Goal: Transaction & Acquisition: Purchase product/service

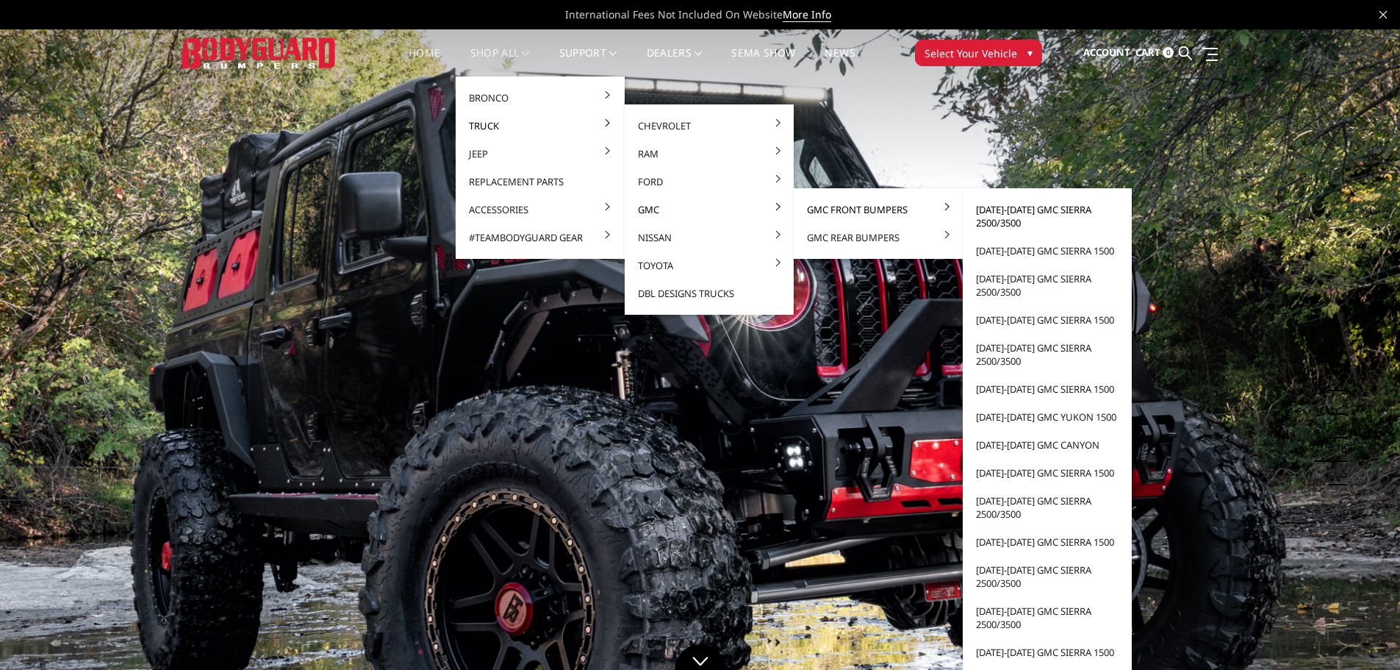
click at [1017, 212] on link "[DATE]-[DATE] GMC Sierra 2500/3500" at bounding box center [1047, 215] width 157 height 41
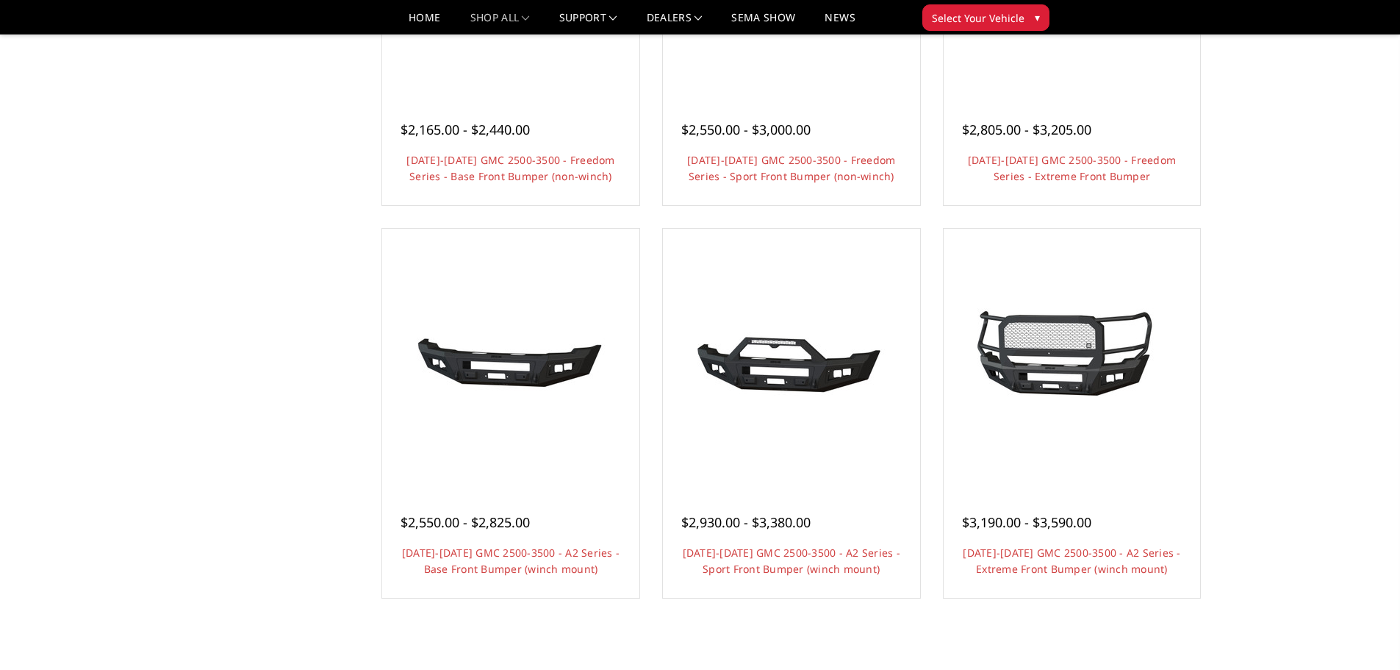
scroll to position [808, 0]
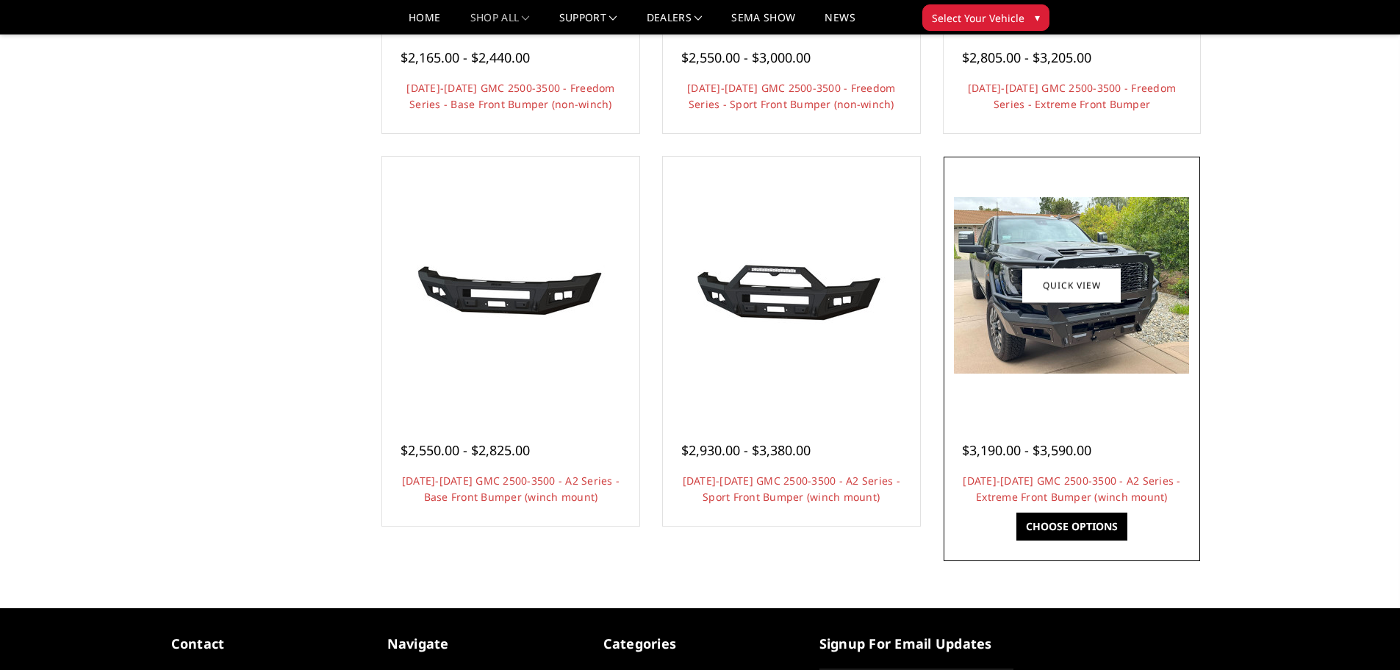
click at [1112, 313] on img at bounding box center [1071, 285] width 235 height 176
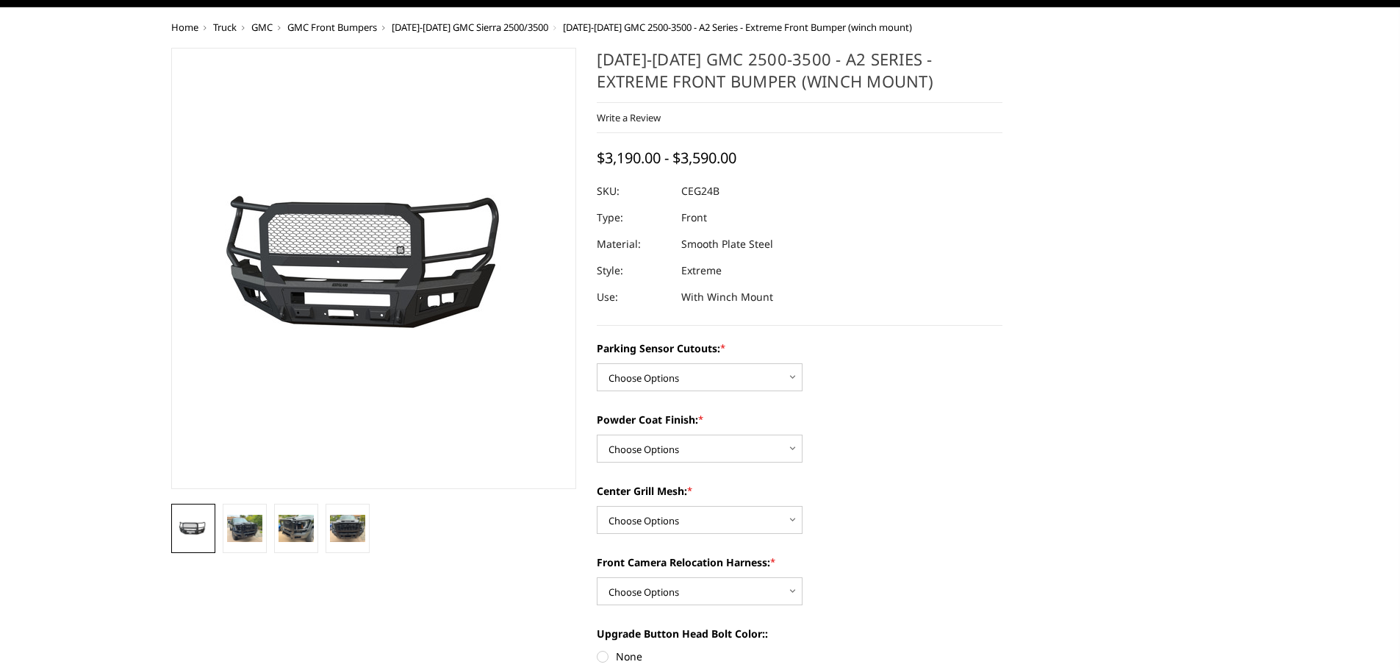
scroll to position [73, 0]
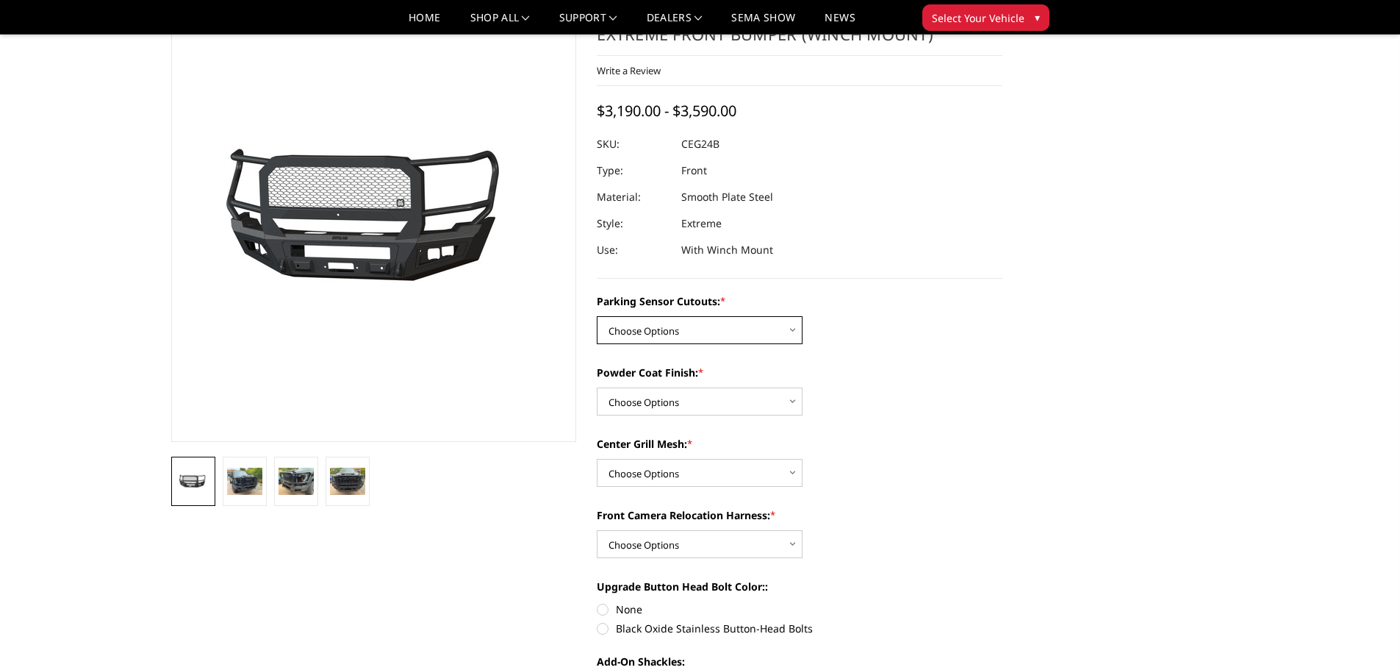
click at [764, 331] on select "Choose Options No - Without Parking Sensor Cutouts Yes - With Parking Sensor Cu…" at bounding box center [700, 330] width 206 height 28
select select "2143"
click at [597, 316] on select "Choose Options No - Without Parking Sensor Cutouts Yes - With Parking Sensor Cu…" at bounding box center [700, 330] width 206 height 28
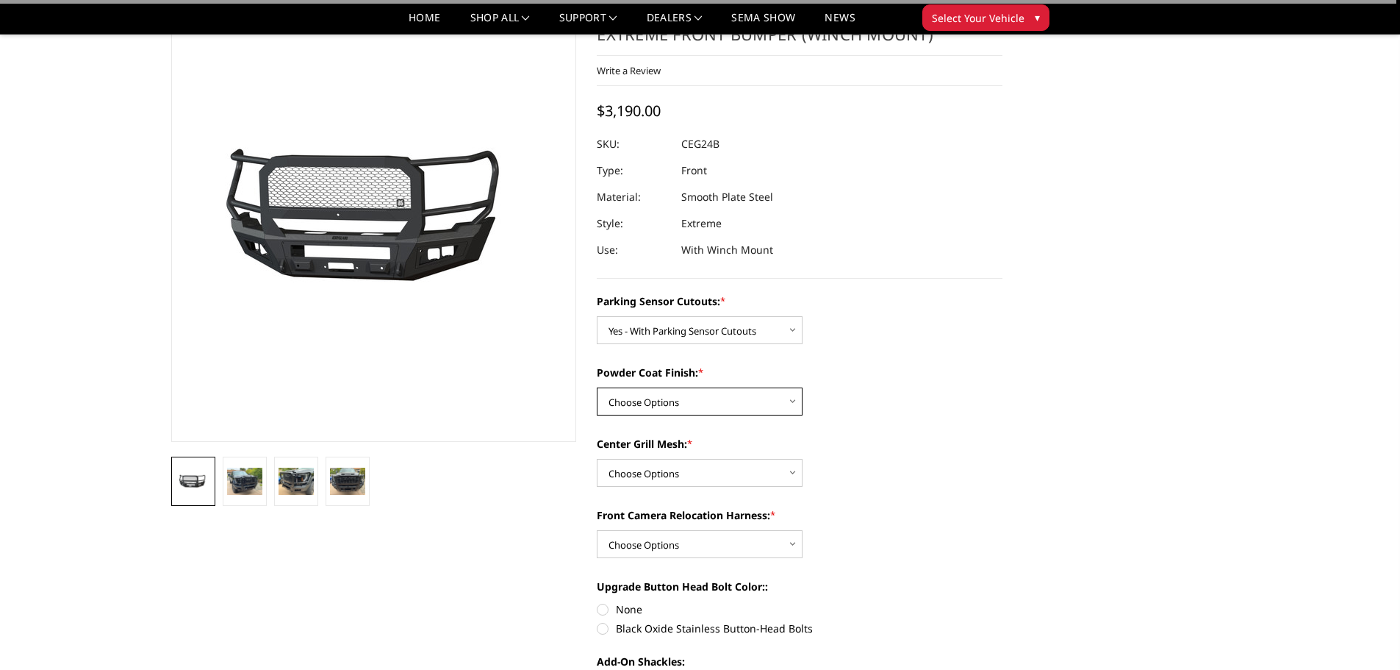
click at [739, 395] on select "Choose Options Bare Metal Textured Black Powder Coat" at bounding box center [700, 401] width 206 height 28
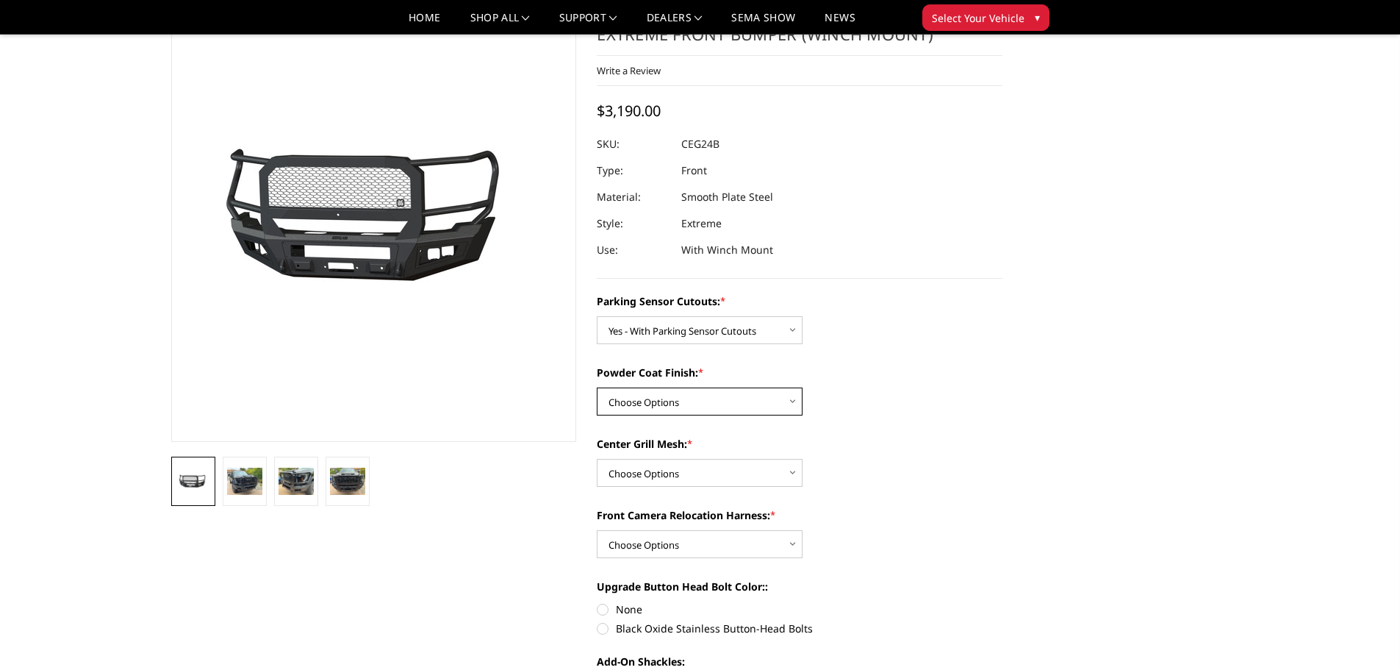
select select "2145"
click at [597, 387] on select "Choose Options Bare Metal Textured Black Powder Coat" at bounding box center [700, 401] width 206 height 28
click at [706, 468] on select "Choose Options WITH Center Grill Mesh WITHOUT Center Grill Mesh" at bounding box center [700, 473] width 206 height 28
select select "2147"
click at [597, 459] on select "Choose Options WITH Center Grill Mesh WITHOUT Center Grill Mesh" at bounding box center [700, 473] width 206 height 28
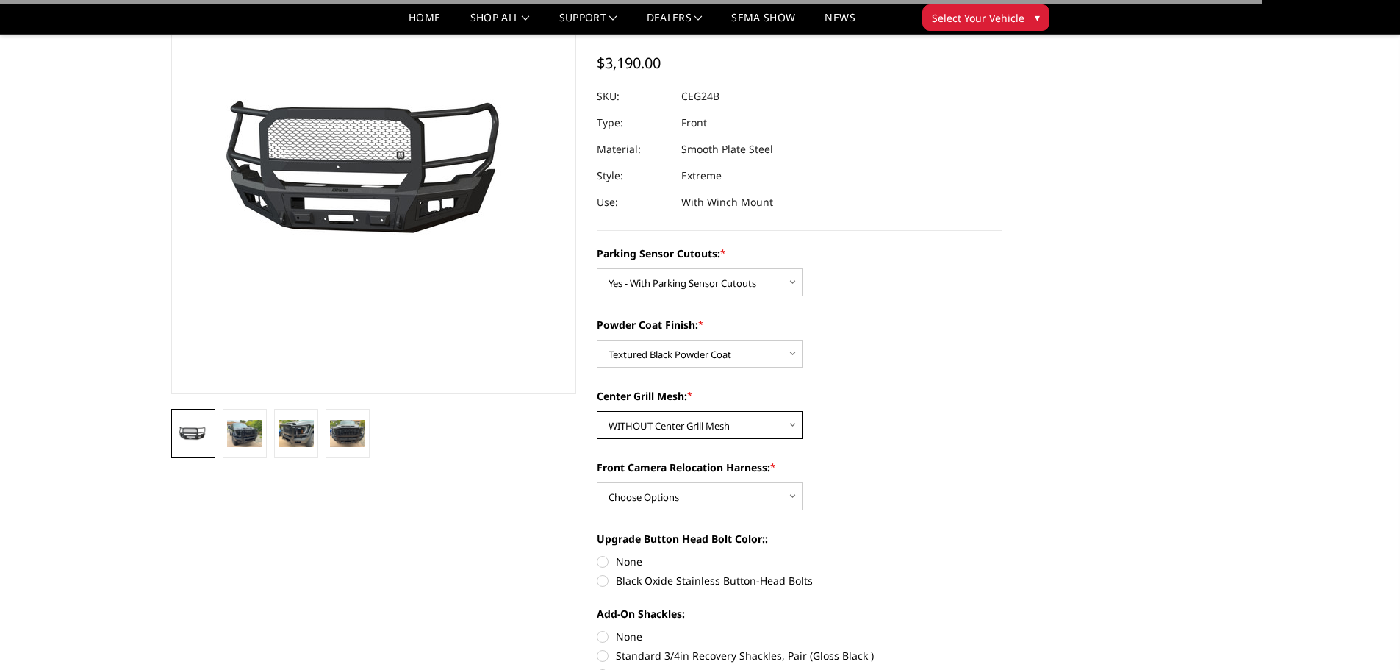
scroll to position [147, 0]
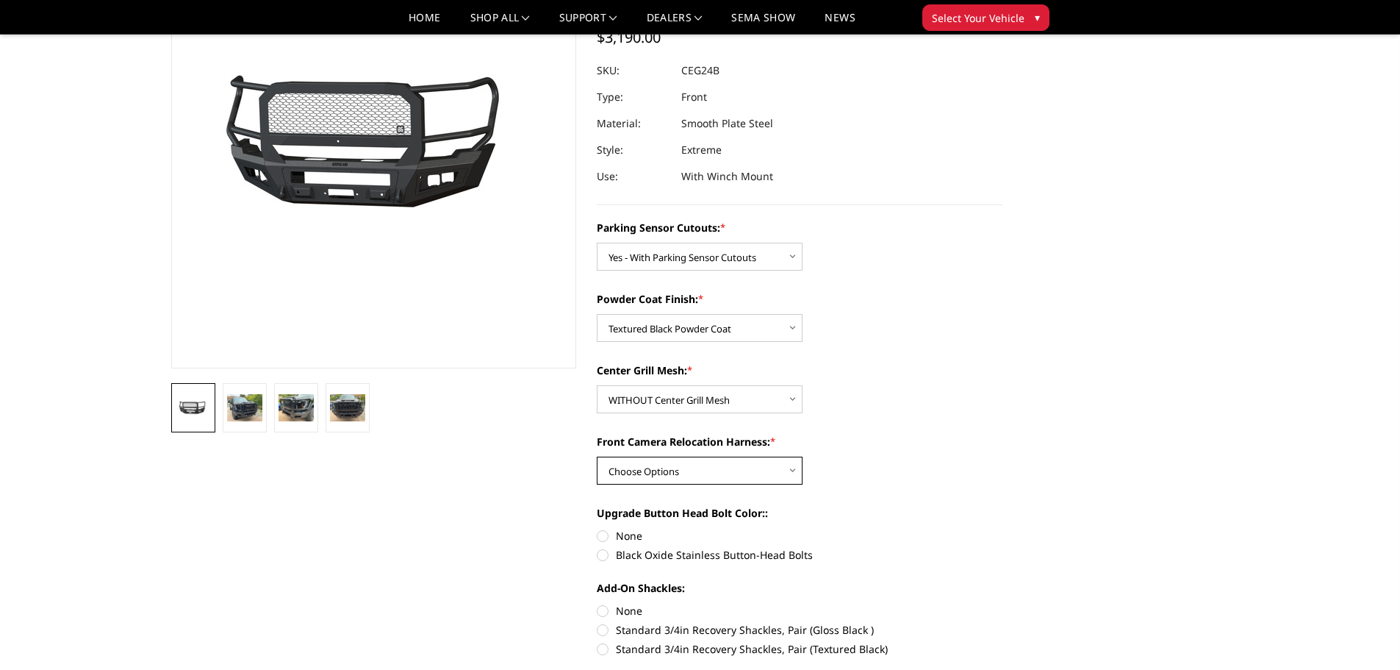
click at [719, 473] on select "Choose Options WITH Front Camera Relocation Harness WITHOUT Front Camera Reloca…" at bounding box center [700, 470] width 206 height 28
select select "2148"
click at [597, 456] on select "Choose Options WITH Front Camera Relocation Harness WITHOUT Front Camera Reloca…" at bounding box center [700, 470] width 206 height 28
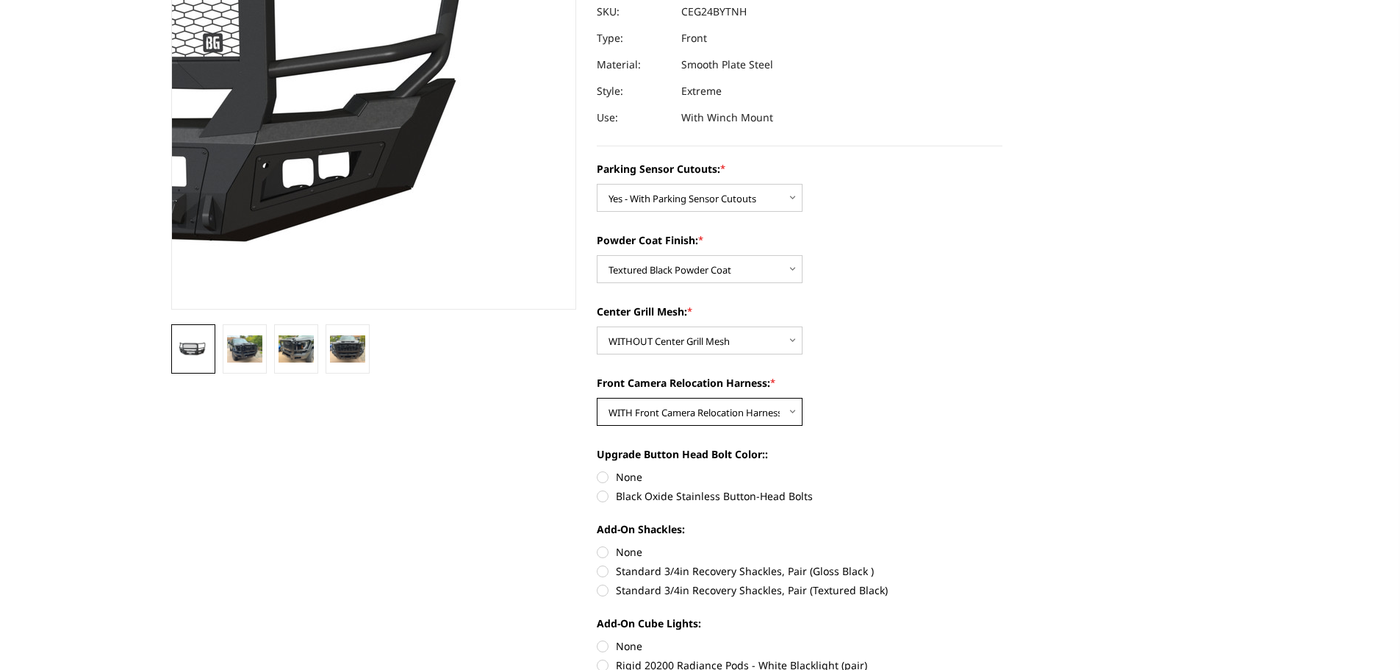
scroll to position [294, 0]
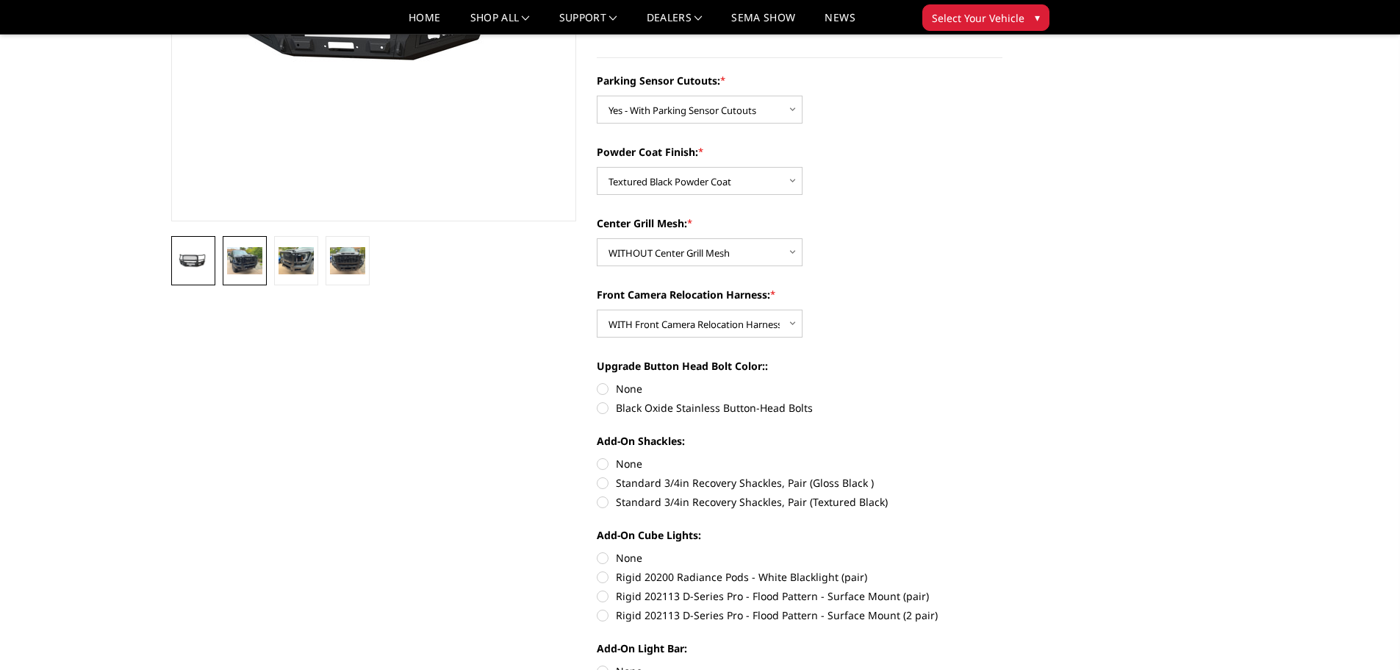
click at [248, 273] on img at bounding box center [244, 260] width 35 height 26
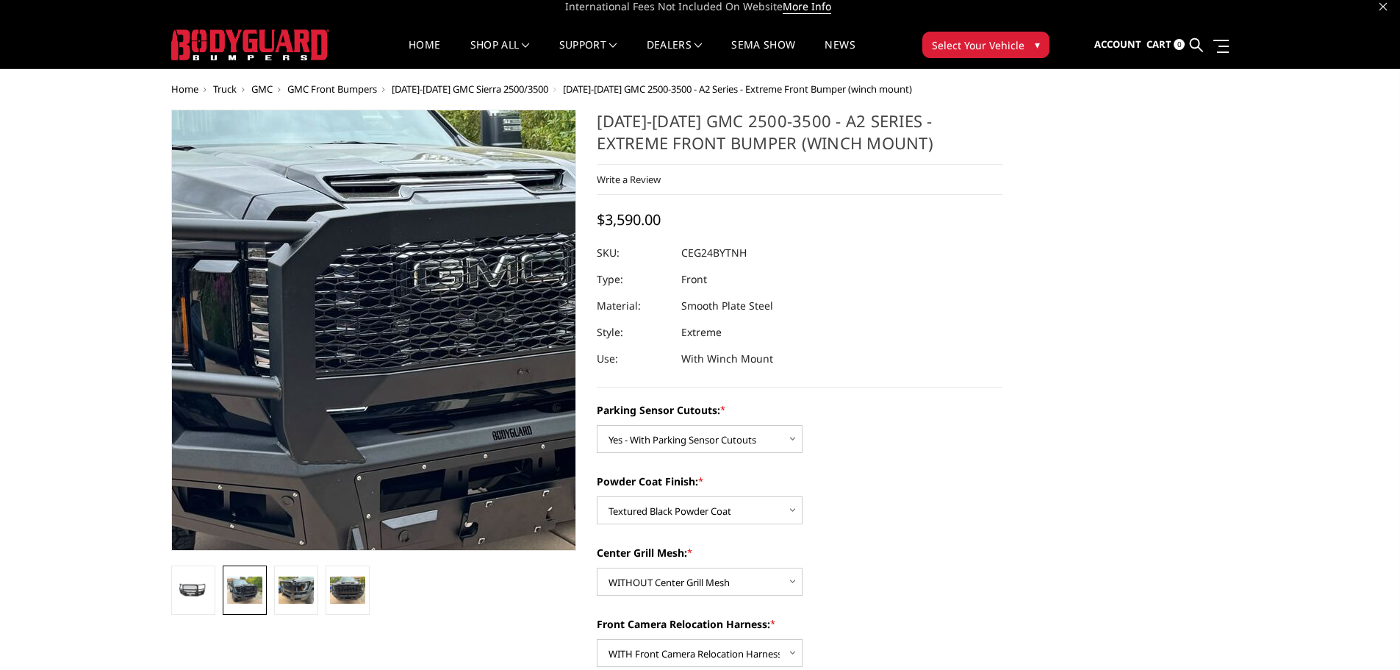
scroll to position [0, 0]
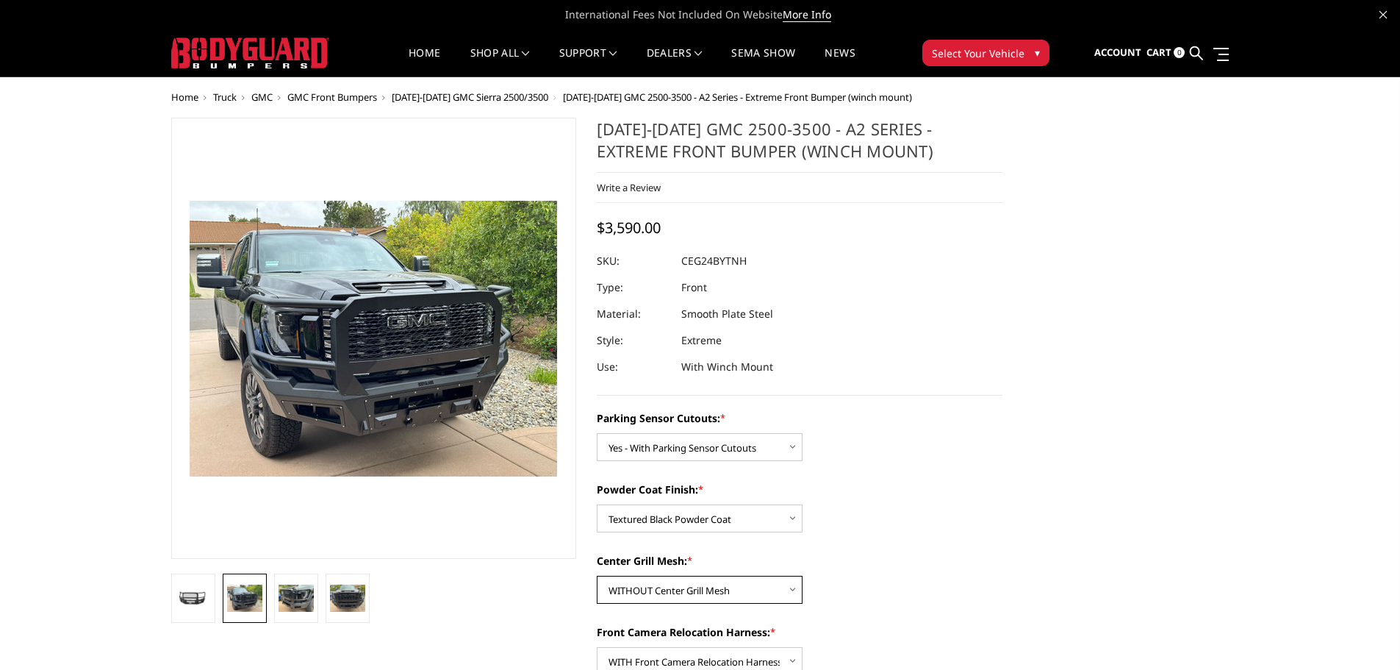
click at [742, 586] on select "Choose Options WITH Center Grill Mesh WITHOUT Center Grill Mesh" at bounding box center [700, 589] width 206 height 28
click at [597, 575] on select "Choose Options WITH Center Grill Mesh WITHOUT Center Grill Mesh" at bounding box center [700, 589] width 206 height 28
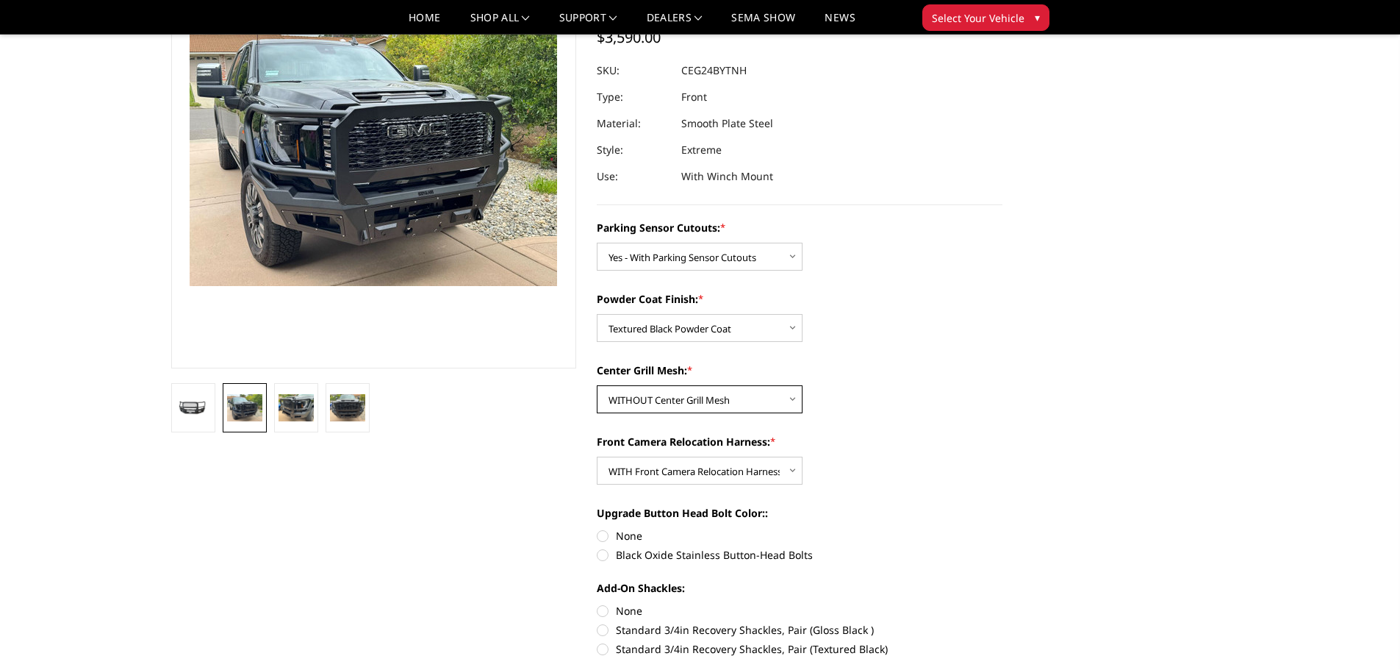
scroll to position [220, 0]
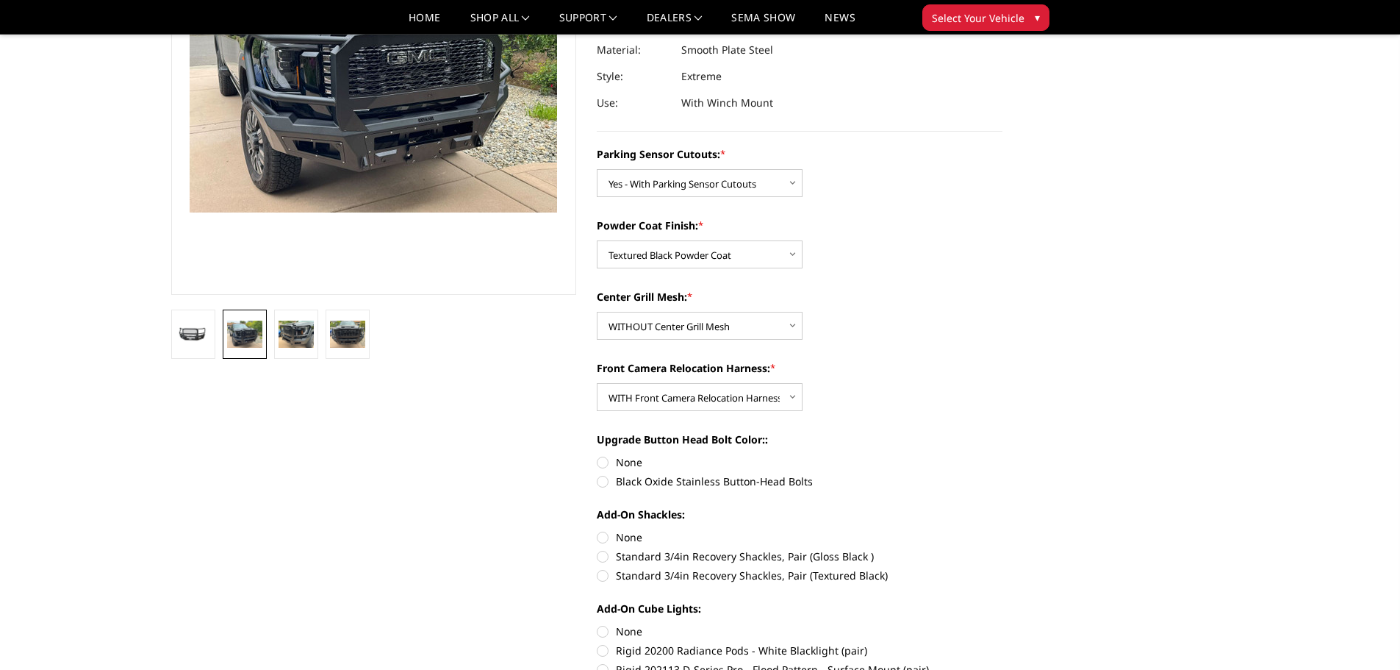
click at [606, 463] on label "None" at bounding box center [800, 461] width 406 height 15
click at [597, 455] on input "None" at bounding box center [597, 454] width 1 height 1
radio input "true"
click at [606, 463] on label "None" at bounding box center [800, 461] width 406 height 15
click at [597, 455] on input "None" at bounding box center [597, 454] width 1 height 1
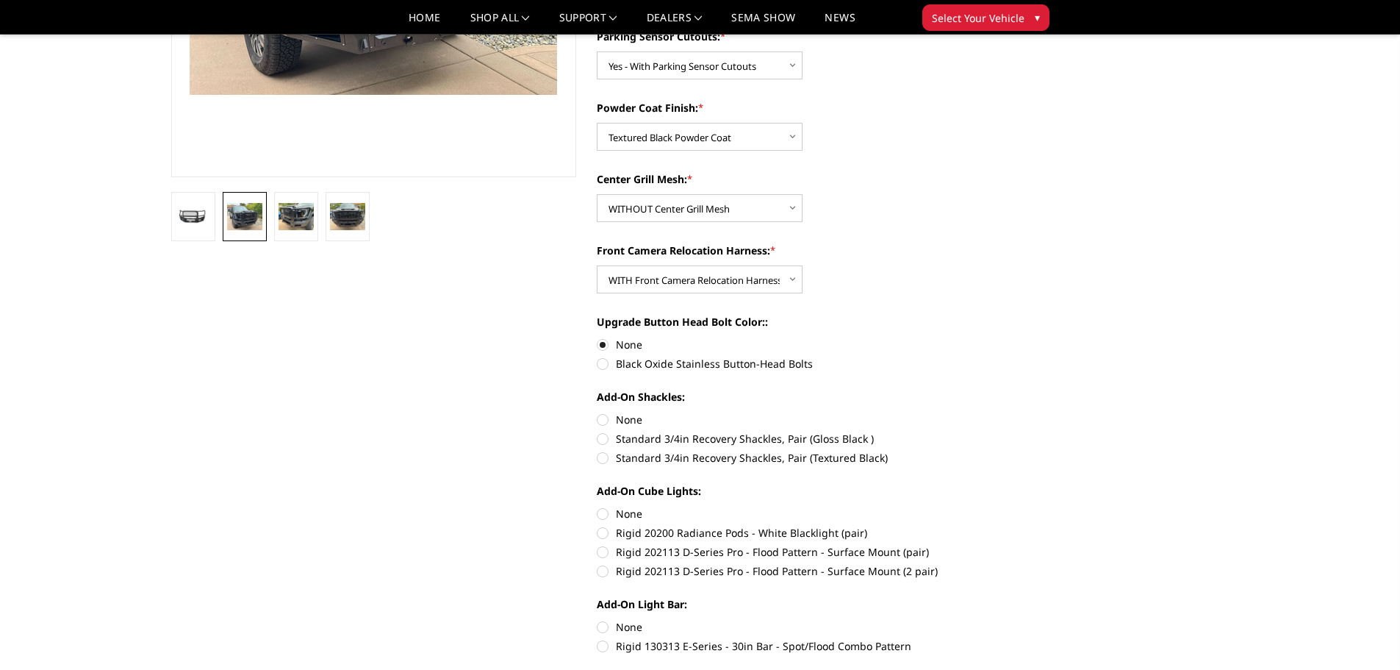
scroll to position [367, 0]
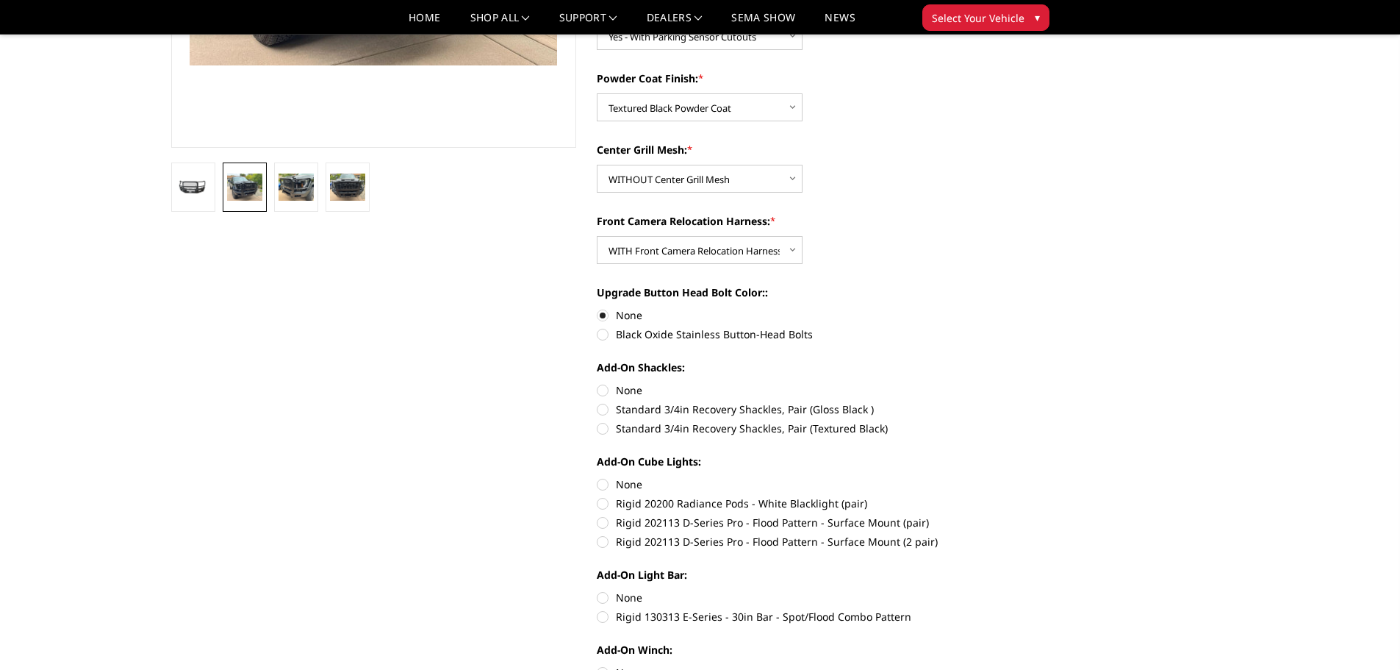
click at [615, 428] on label "Standard 3/4in Recovery Shackles, Pair (Textured Black)" at bounding box center [800, 427] width 406 height 15
click at [1002, 402] on input "Standard 3/4in Recovery Shackles, Pair (Textured Black)" at bounding box center [1002, 401] width 1 height 1
radio input "true"
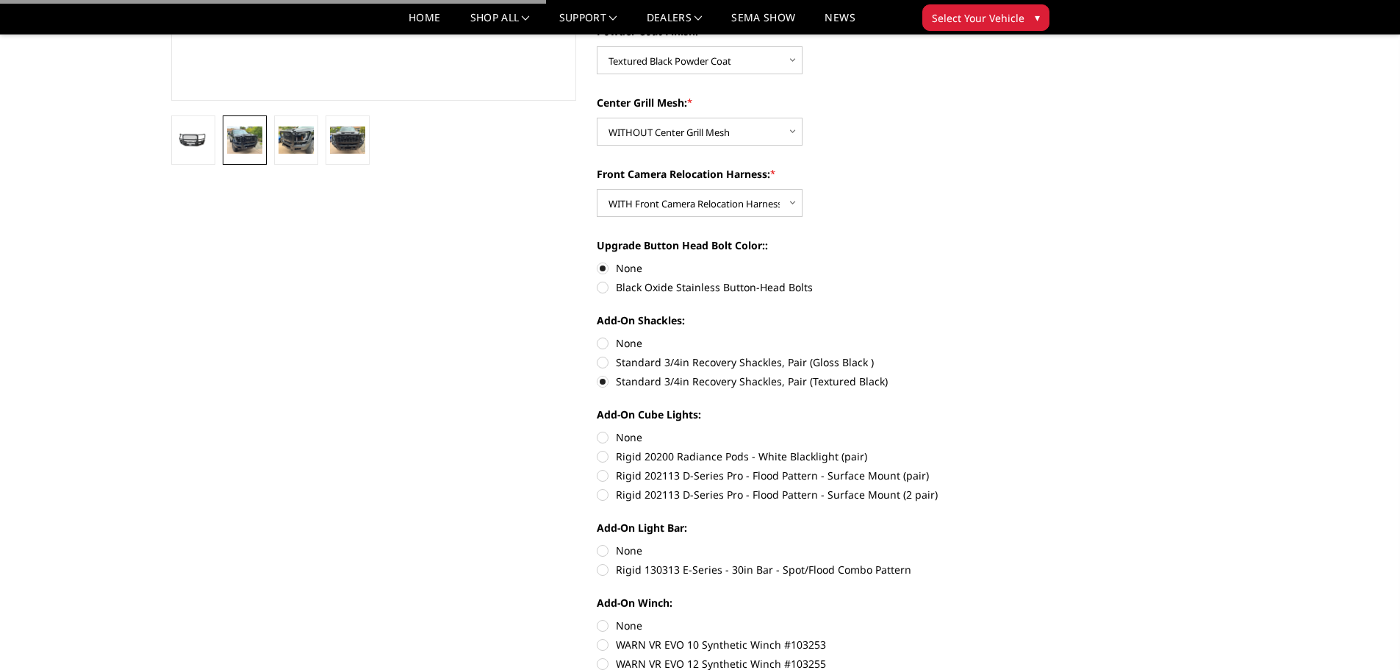
scroll to position [441, 0]
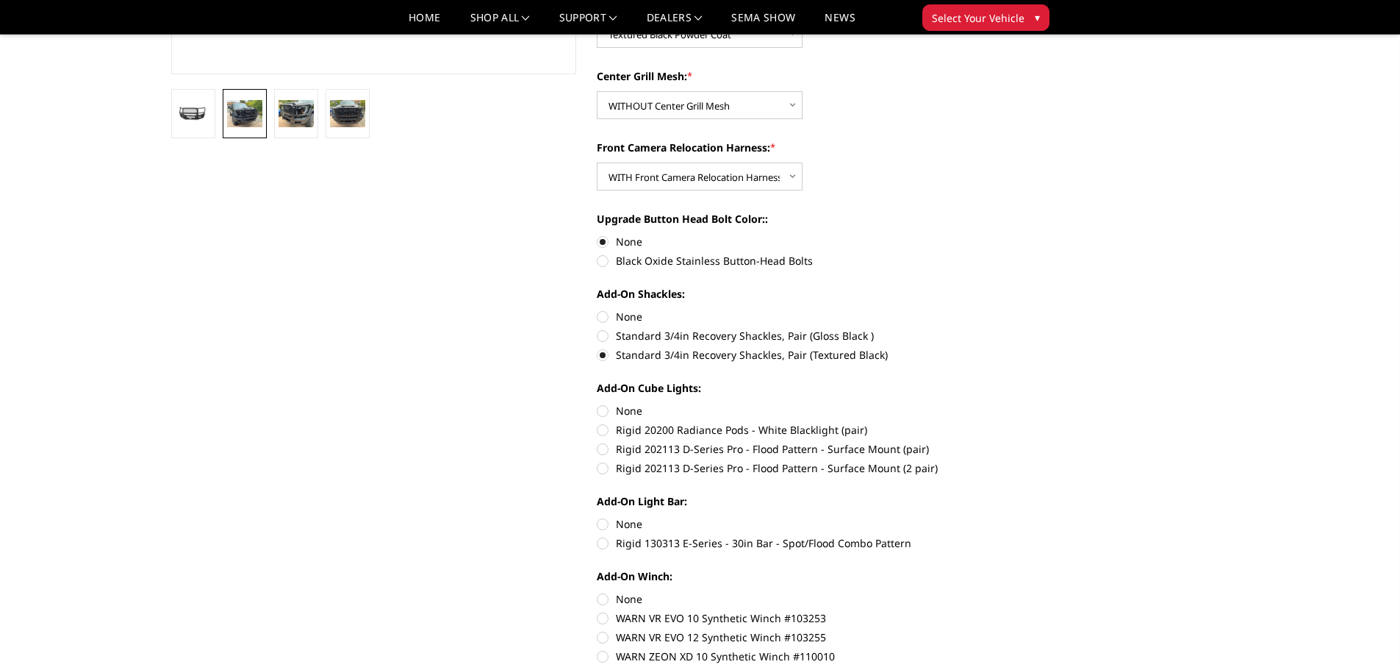
click at [604, 415] on label "None" at bounding box center [800, 410] width 406 height 15
click at [597, 403] on input "None" at bounding box center [597, 403] width 1 height 1
radio input "true"
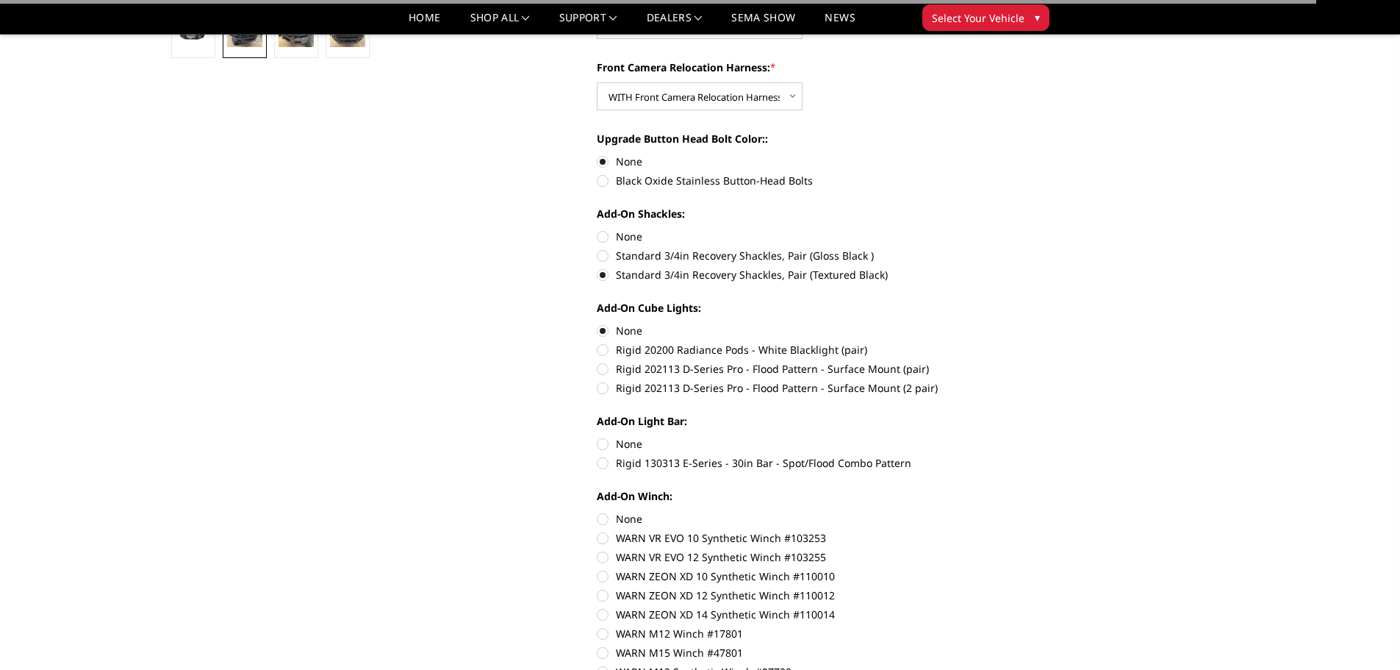
scroll to position [588, 0]
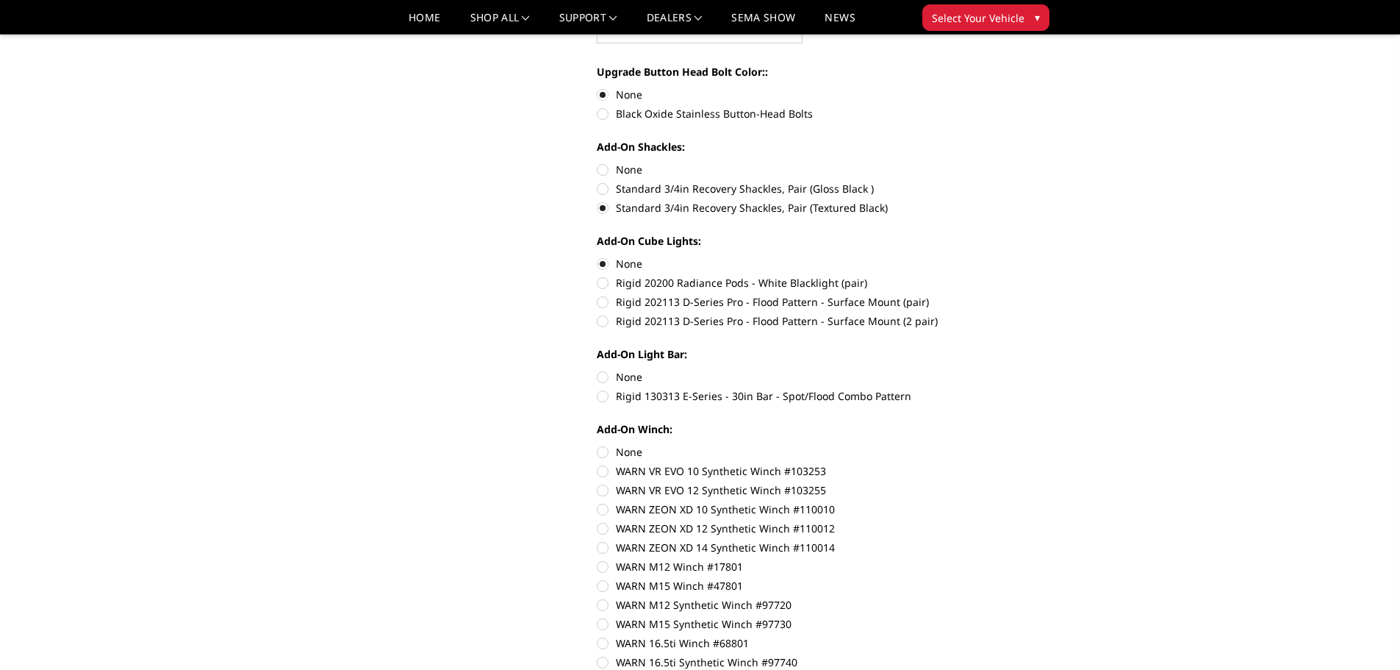
click at [602, 381] on label "None" at bounding box center [800, 376] width 406 height 15
click at [597, 370] on input "None" at bounding box center [597, 369] width 1 height 1
radio input "true"
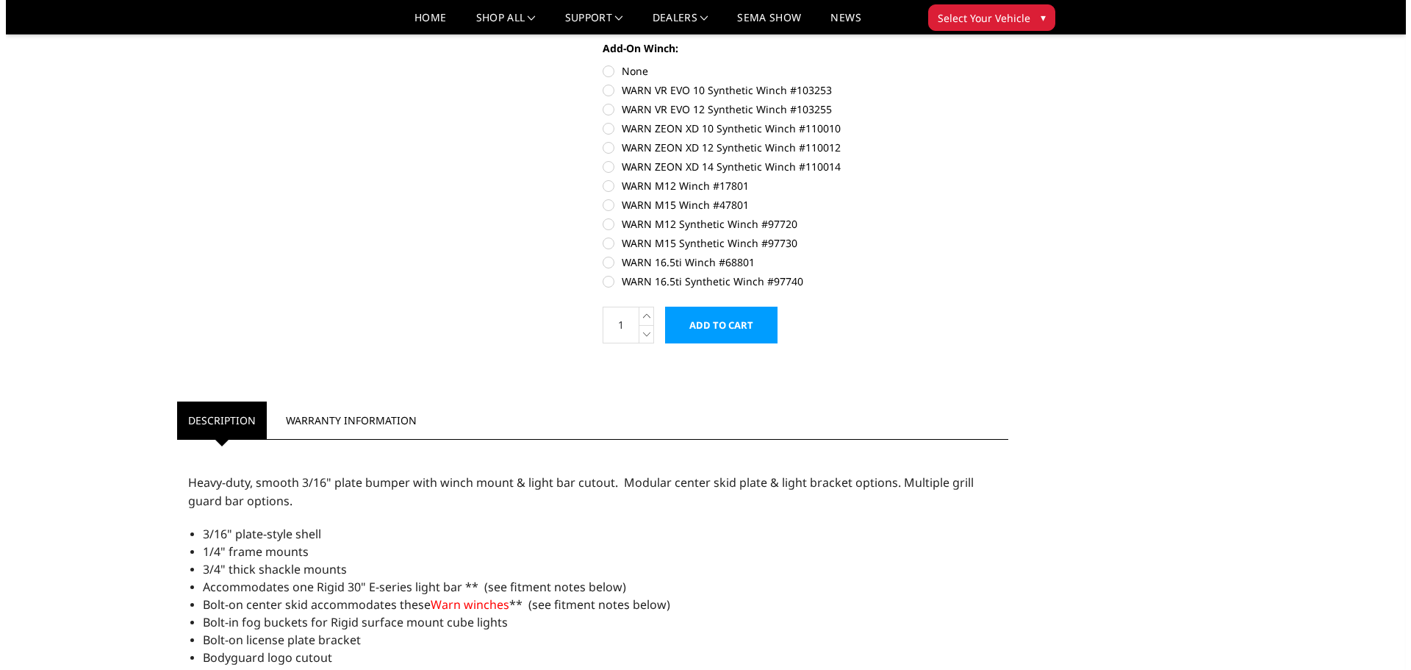
scroll to position [1029, 0]
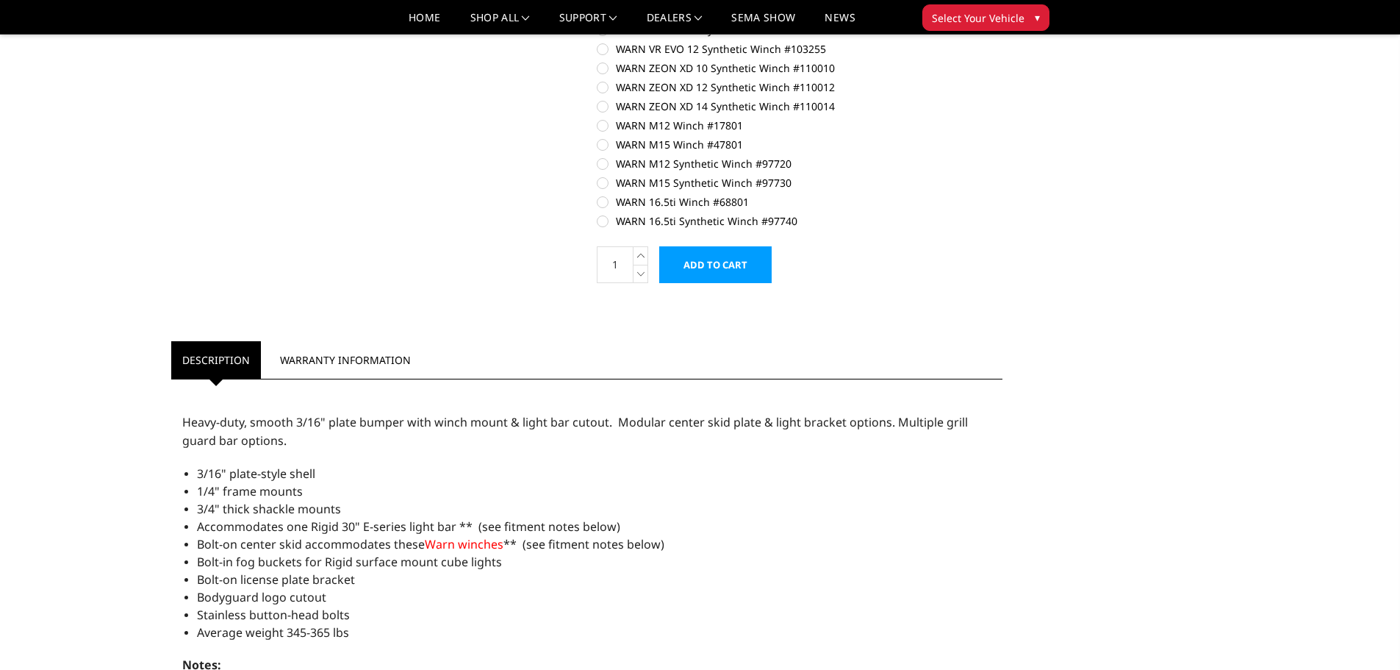
click at [745, 262] on input "Add to Cart" at bounding box center [715, 264] width 112 height 37
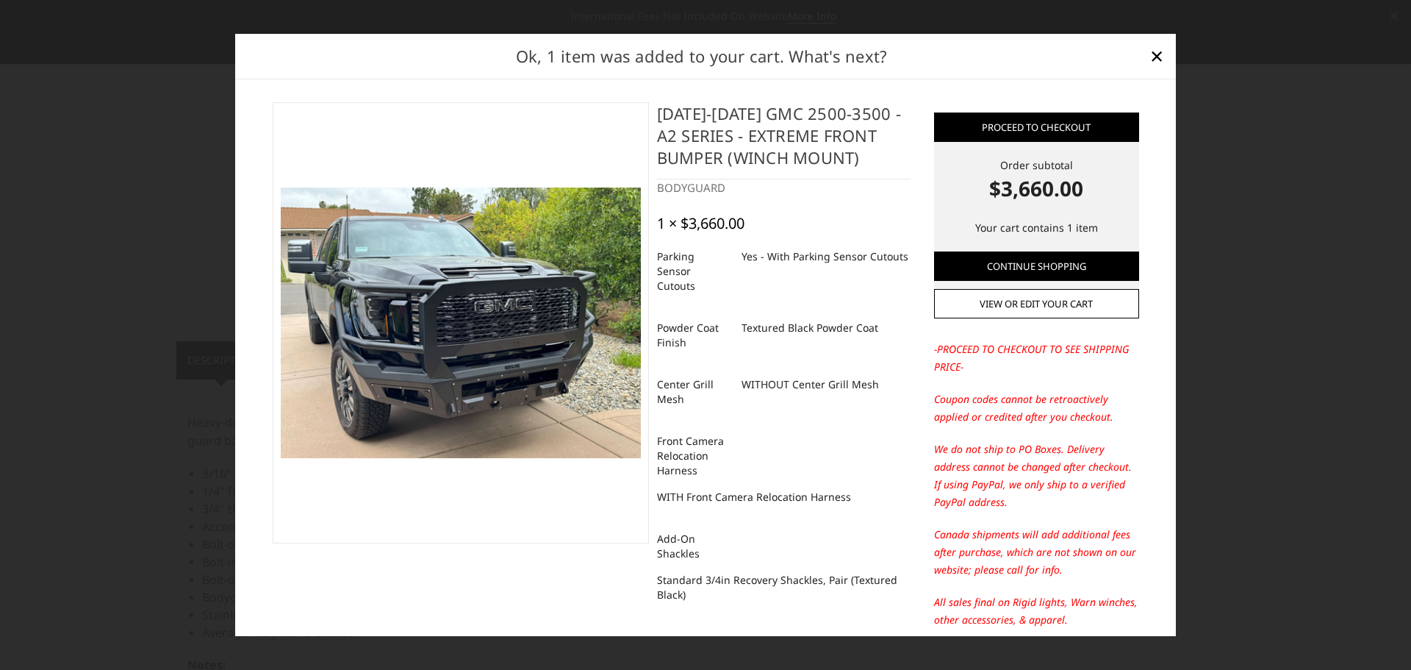
click at [463, 348] on img at bounding box center [461, 322] width 360 height 270
click at [474, 321] on img at bounding box center [461, 322] width 360 height 270
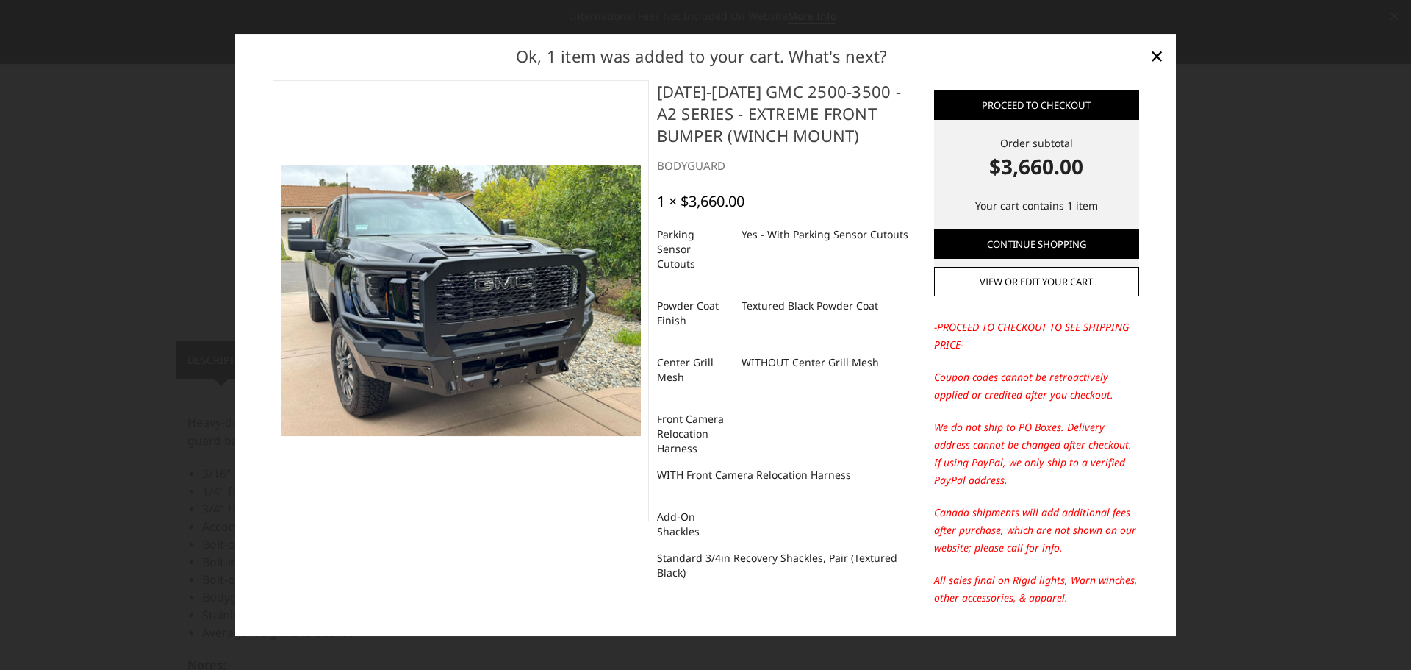
scroll to position [0, 0]
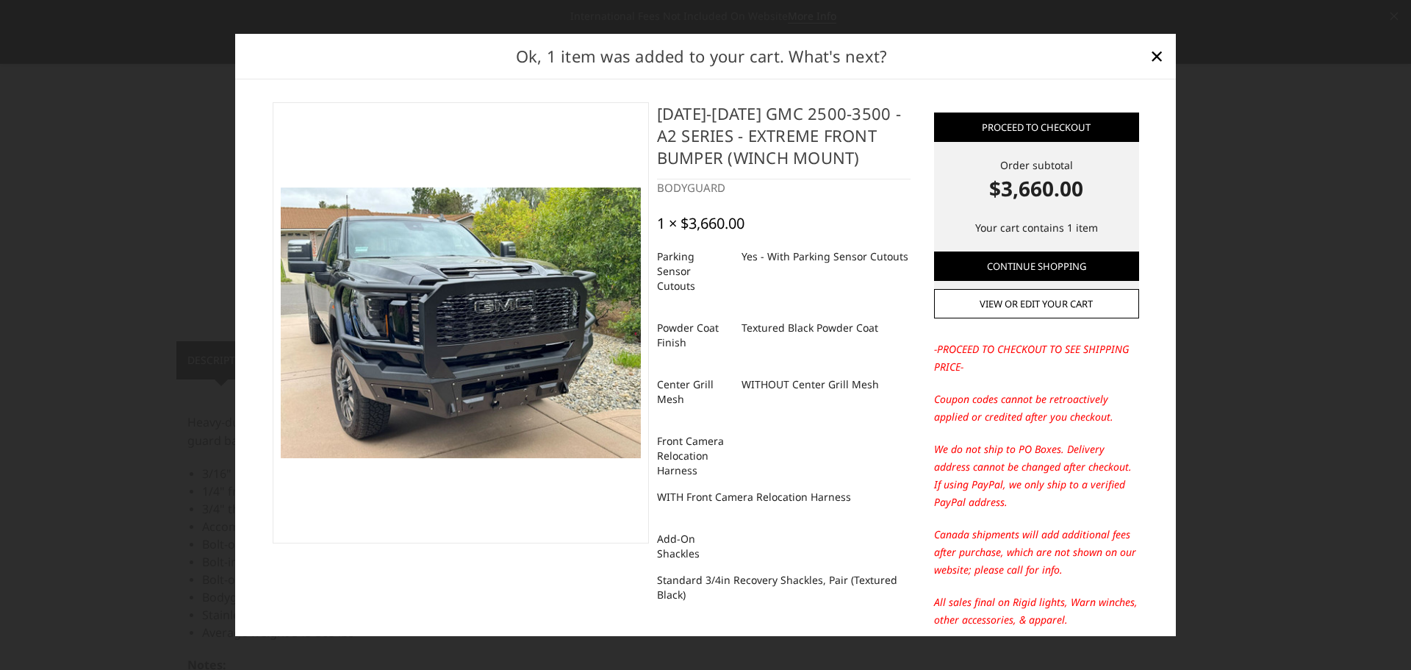
click at [453, 307] on img at bounding box center [461, 322] width 360 height 270
